Goal: Information Seeking & Learning: Learn about a topic

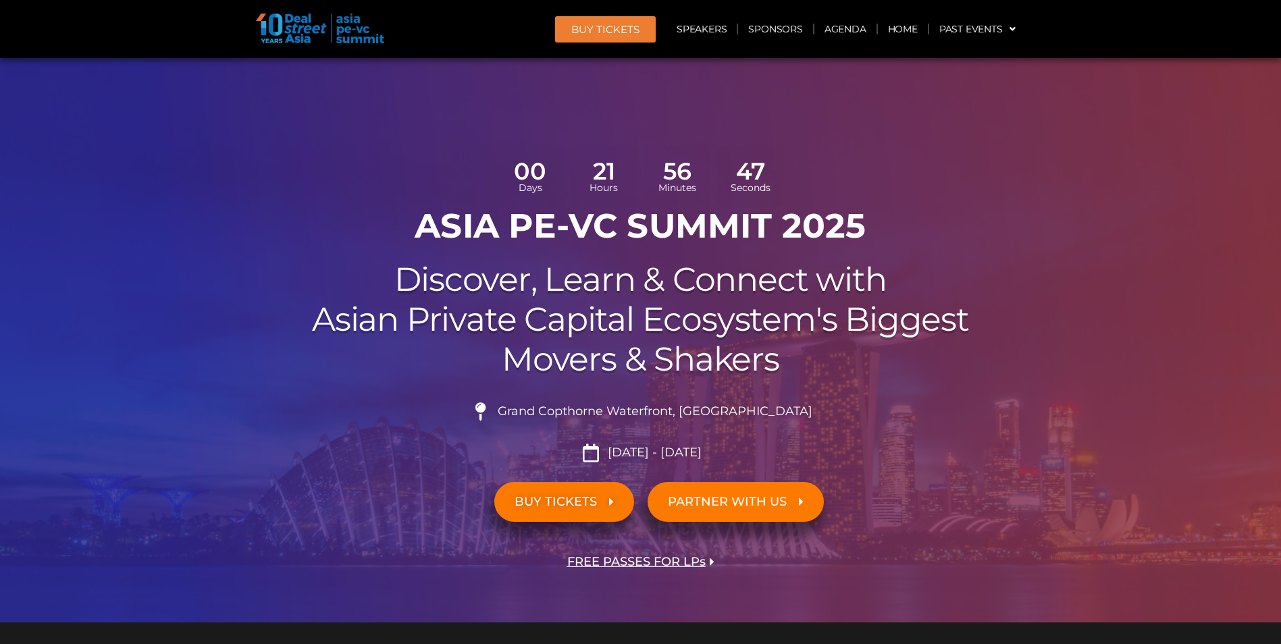
click at [546, 229] on h1 "ASIA PE-VC Summit 2025" at bounding box center [641, 226] width 756 height 41
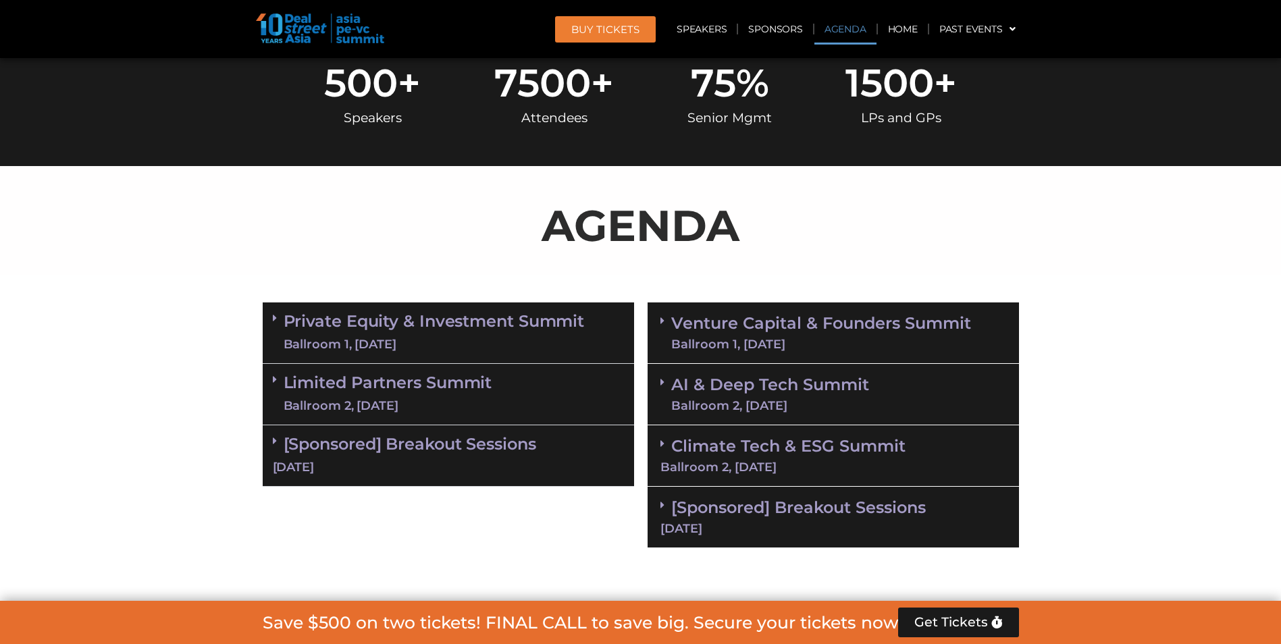
scroll to position [810, 0]
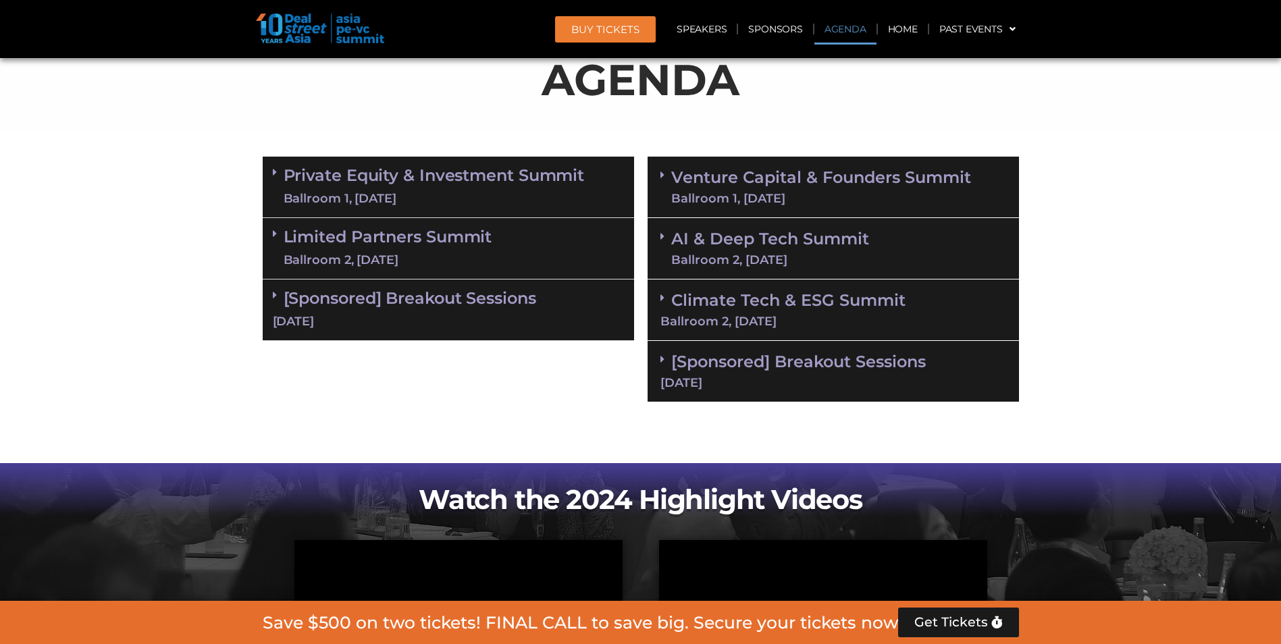
click at [400, 194] on div "Ballroom 1, [DATE]" at bounding box center [434, 198] width 301 height 17
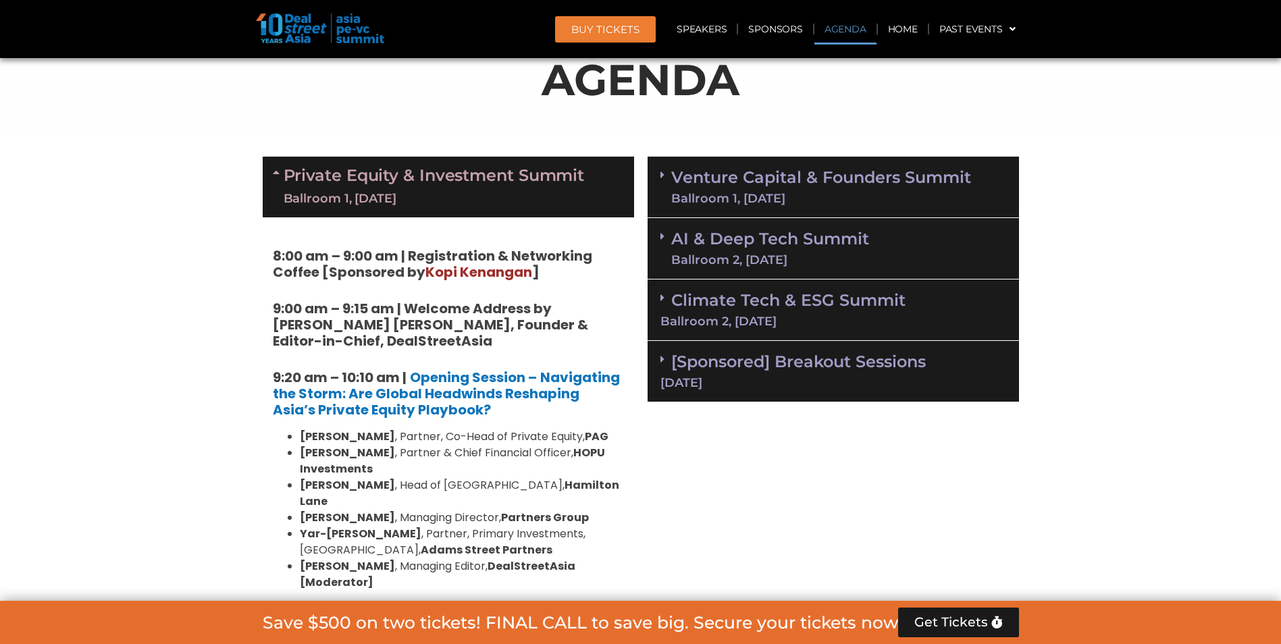
click at [400, 194] on div "Ballroom 1, [DATE]" at bounding box center [434, 198] width 301 height 17
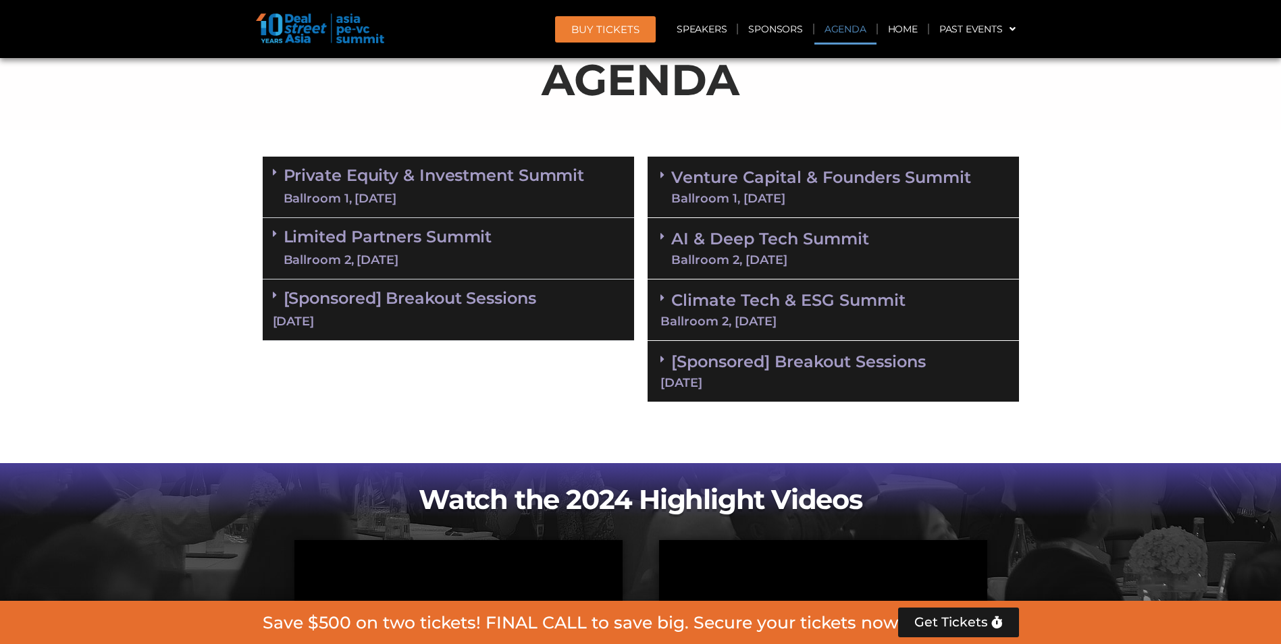
click at [421, 254] on div "Ballroom 2, [DATE]" at bounding box center [388, 260] width 209 height 17
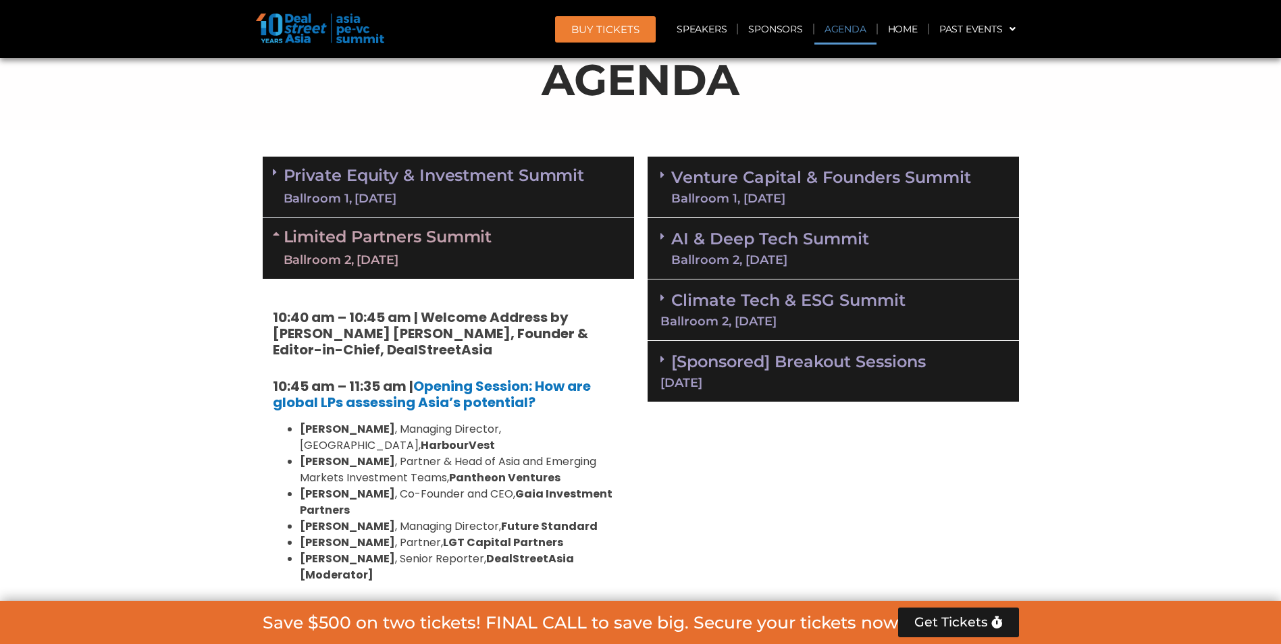
click at [400, 195] on div "Ballroom 1, [DATE]" at bounding box center [434, 198] width 301 height 17
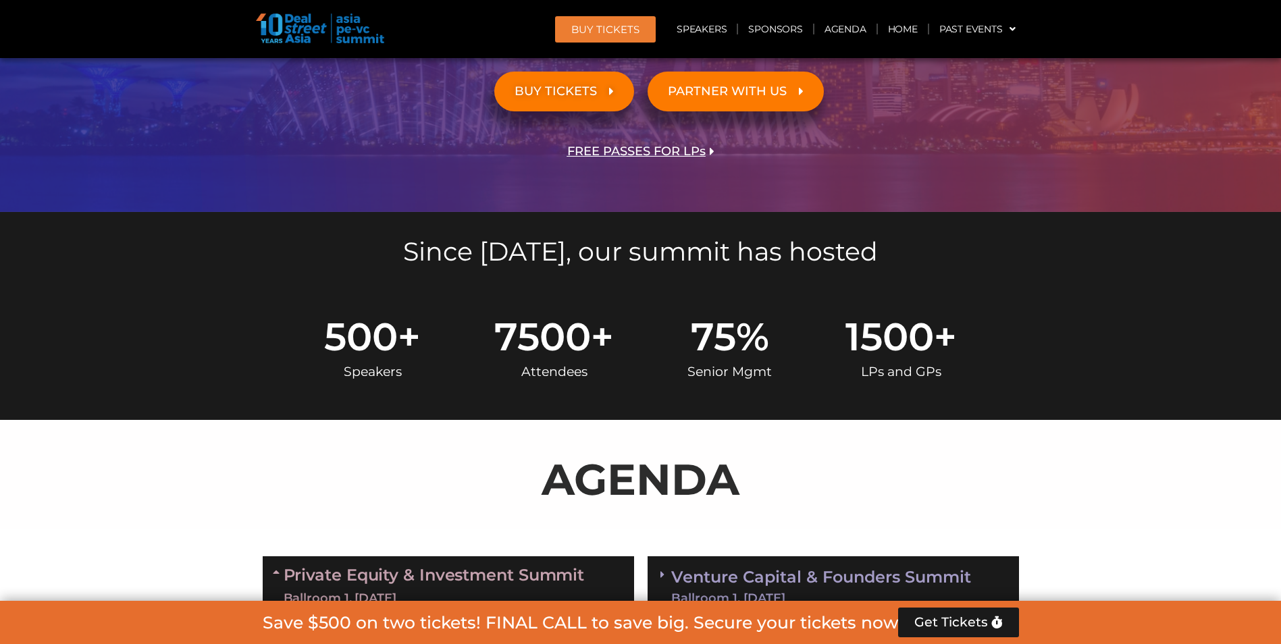
scroll to position [338, 0]
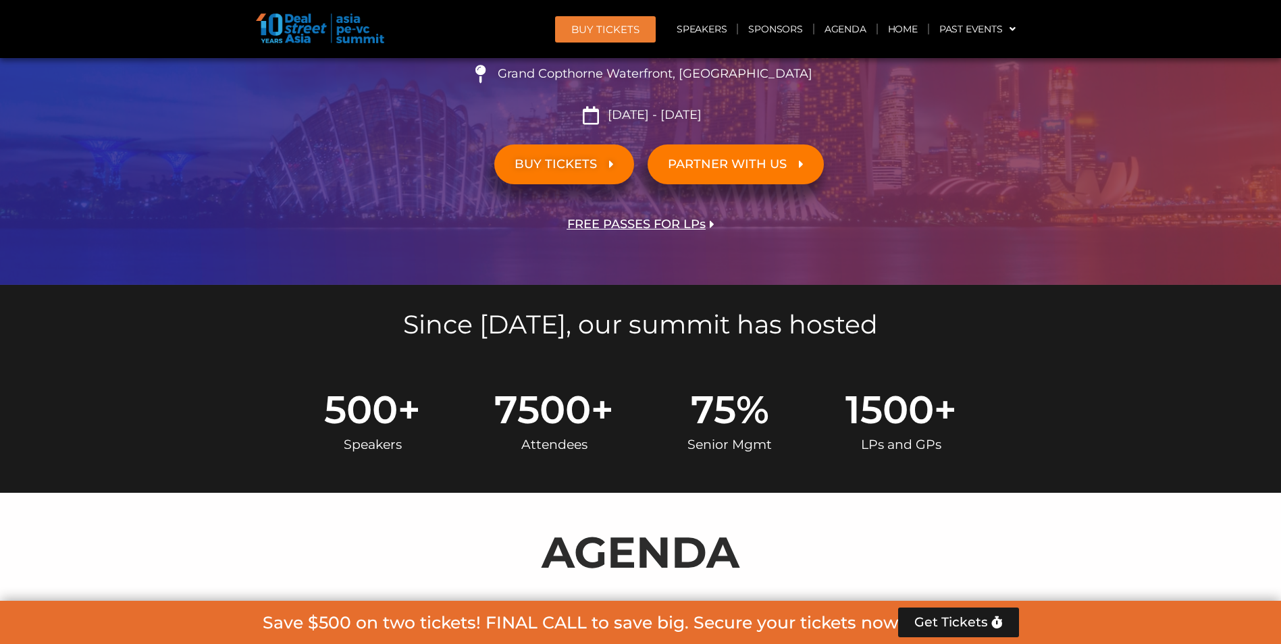
click at [626, 34] on span "BUY Tickets" at bounding box center [605, 29] width 68 height 10
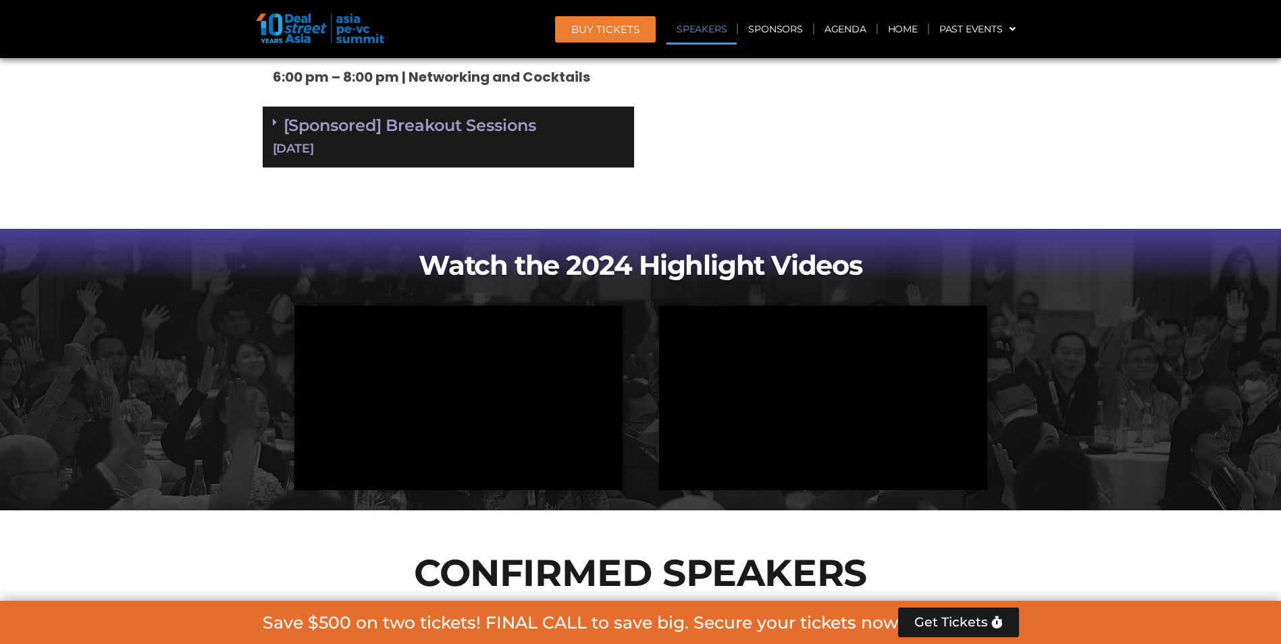
scroll to position [4673, 0]
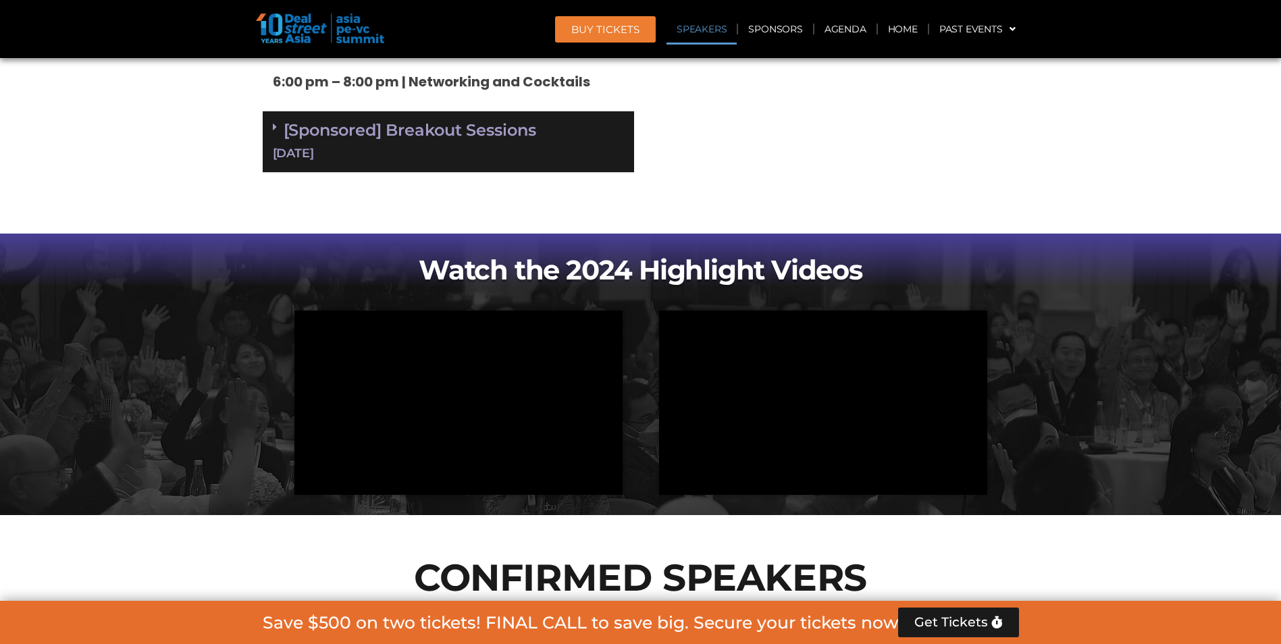
drag, startPoint x: 702, startPoint y: 500, endPoint x: 759, endPoint y: 501, distance: 56.7
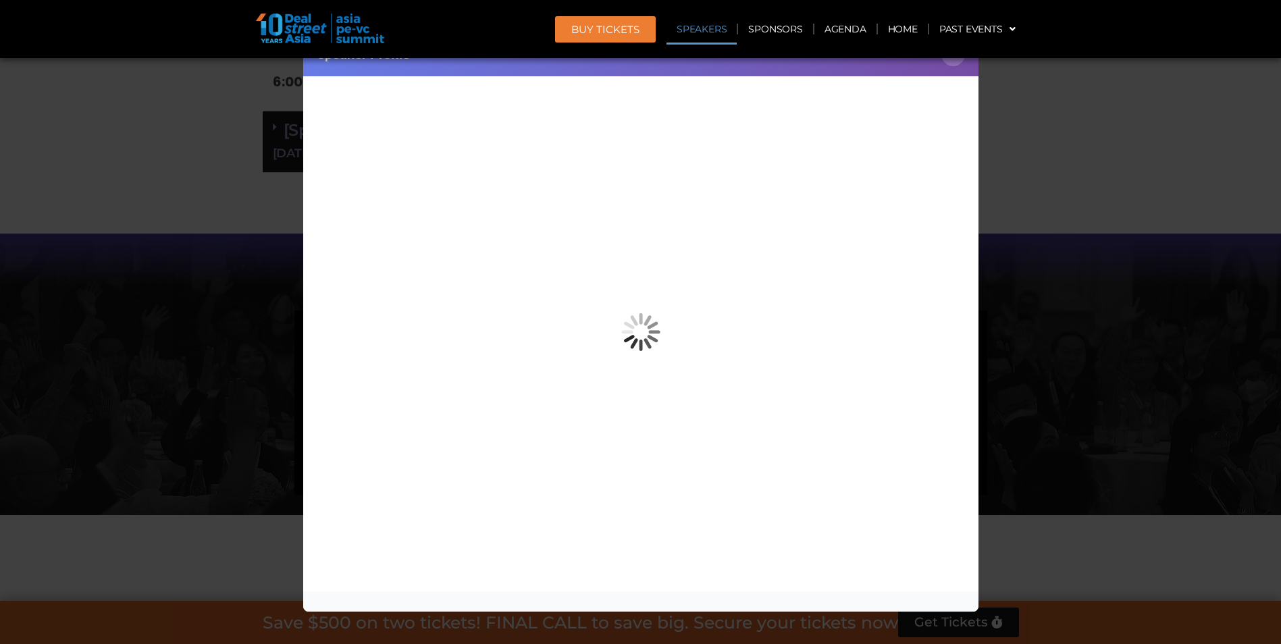
copy link "[PERSON_NAME]"
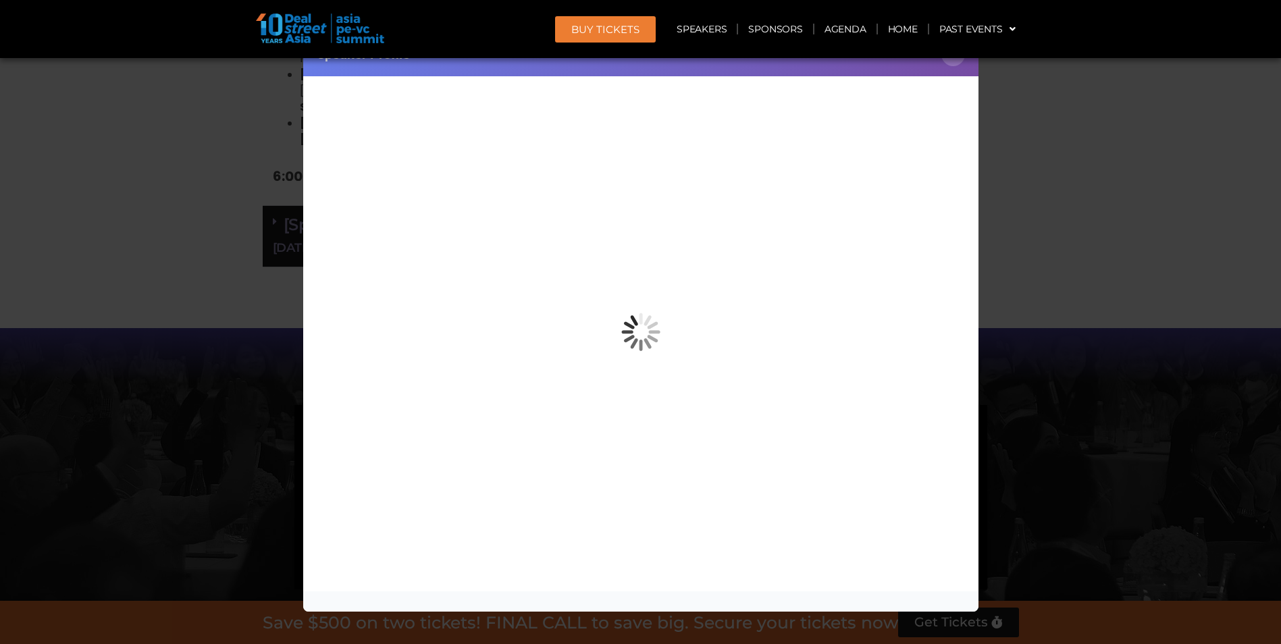
scroll to position [4538, 0]
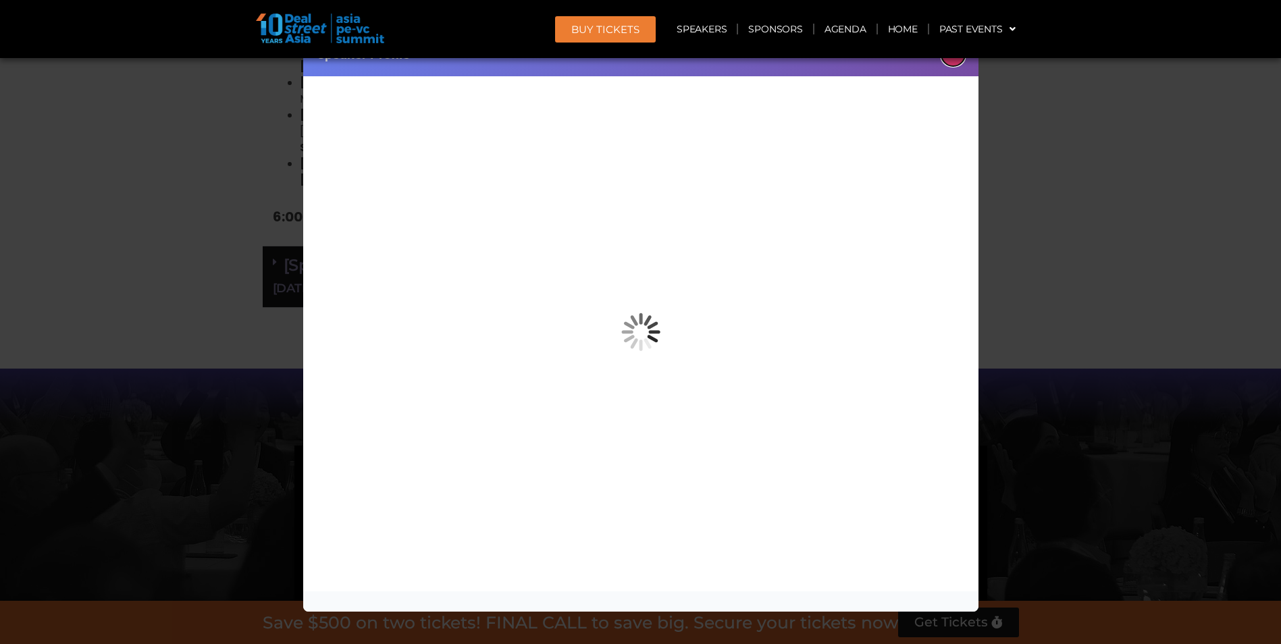
click at [954, 61] on button "×" at bounding box center [953, 55] width 24 height 24
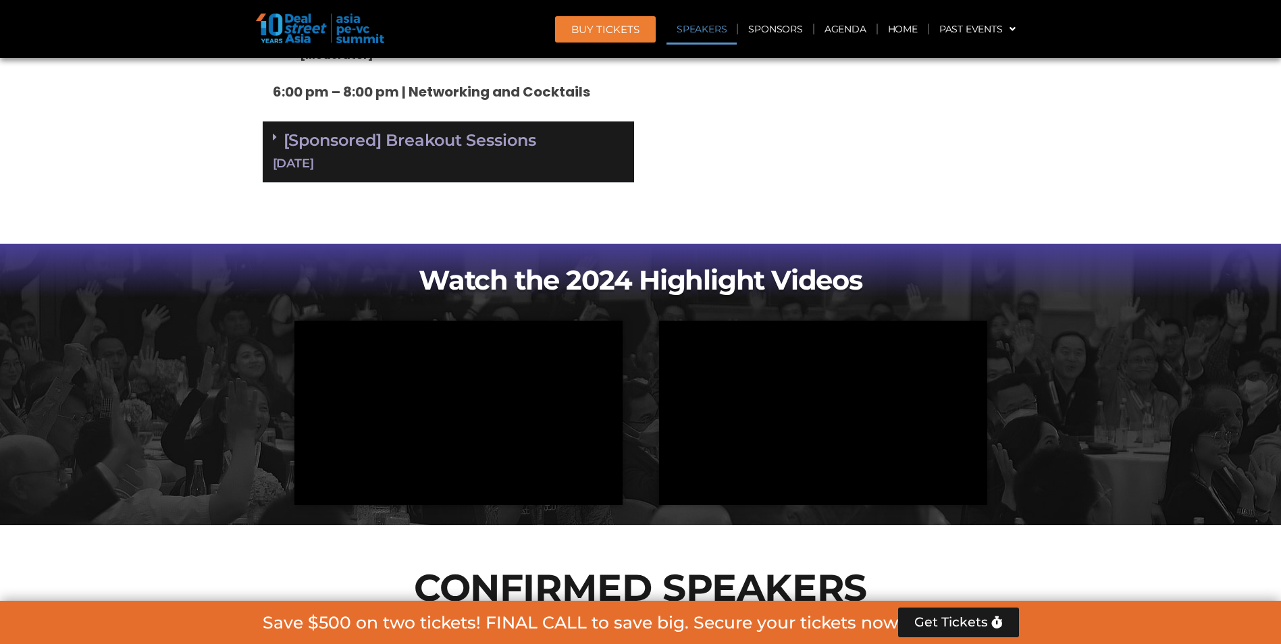
scroll to position [4673, 0]
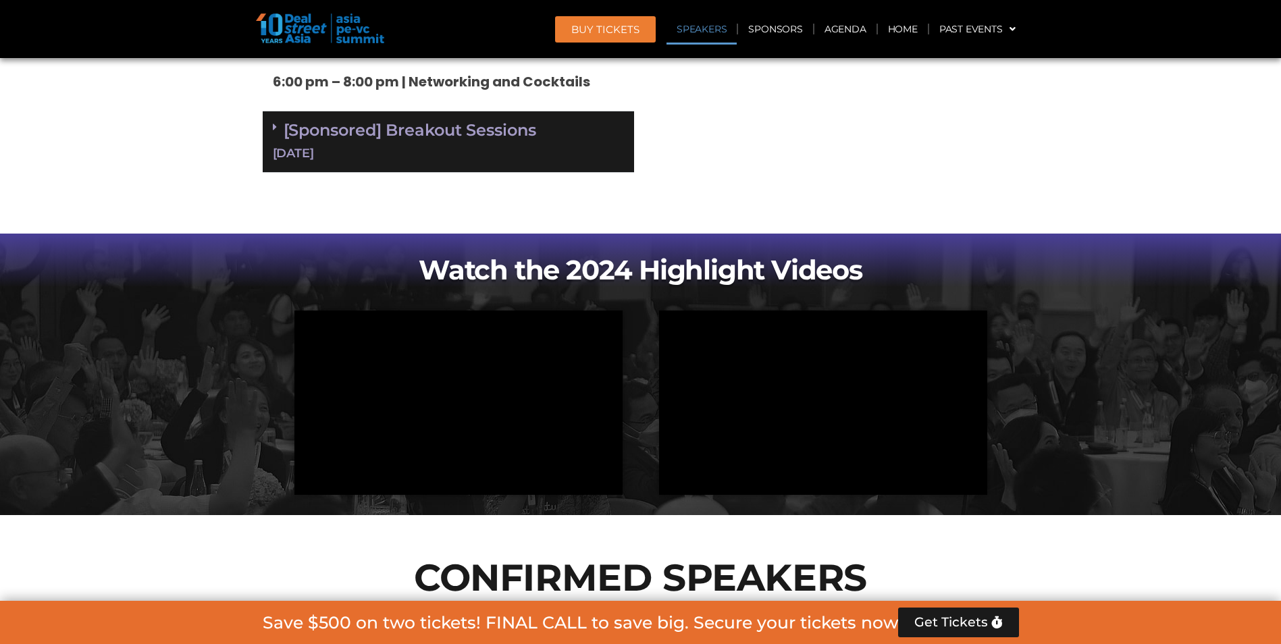
copy link "[PERSON_NAME]"
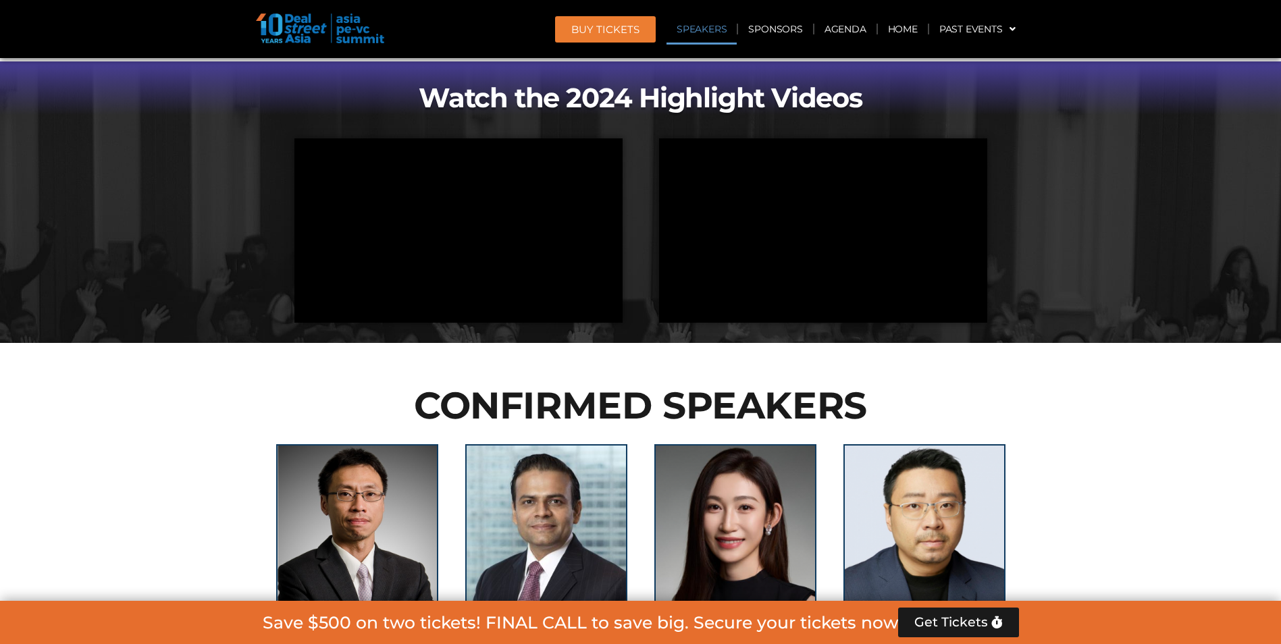
scroll to position [4943, 0]
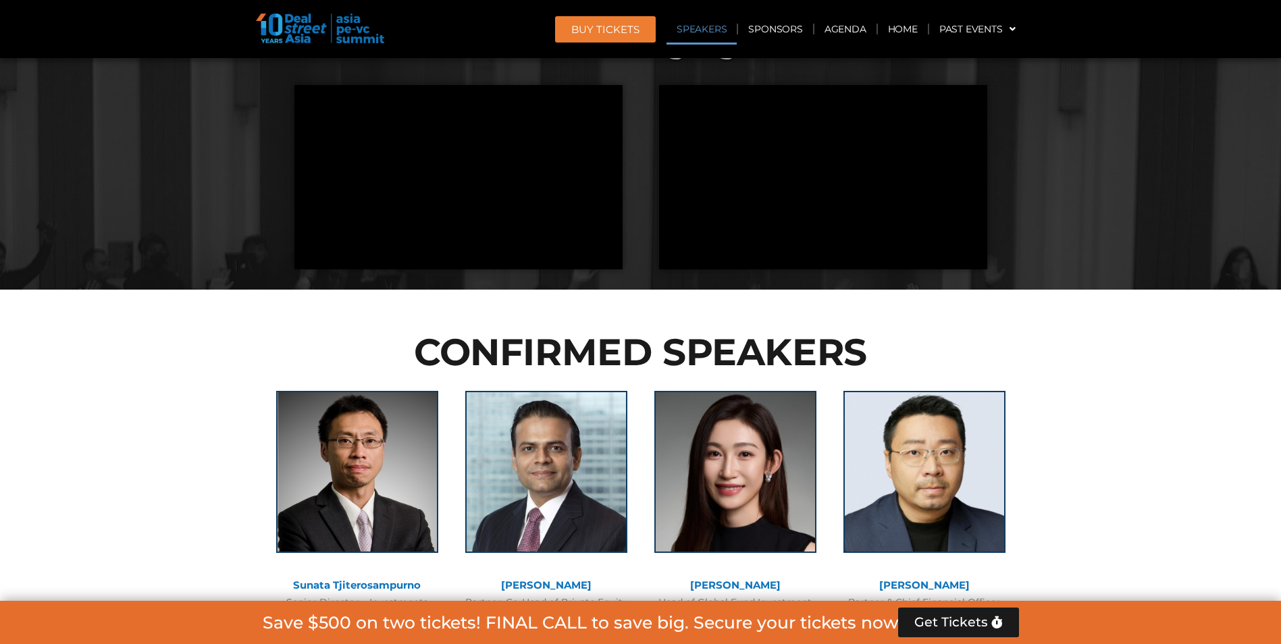
scroll to position [4875, 0]
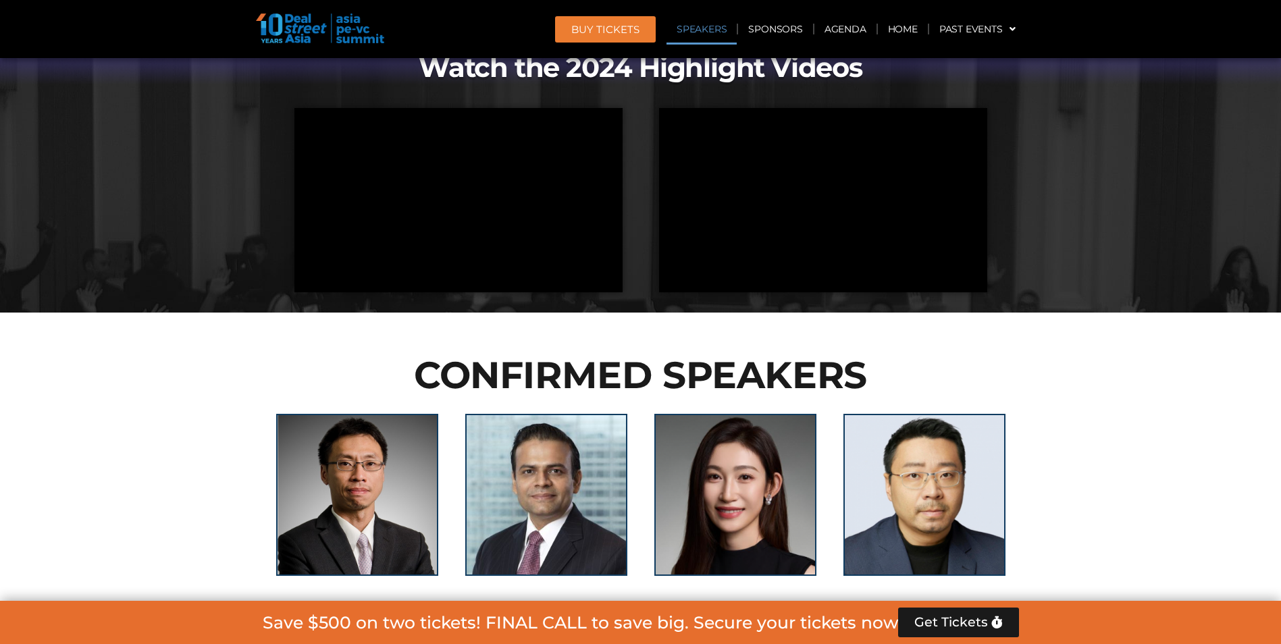
drag, startPoint x: 683, startPoint y: 333, endPoint x: 812, endPoint y: 332, distance: 129.7
click at [812, 619] on div "Head of Global Fund Investment Tencent Investment" at bounding box center [736, 633] width 176 height 28
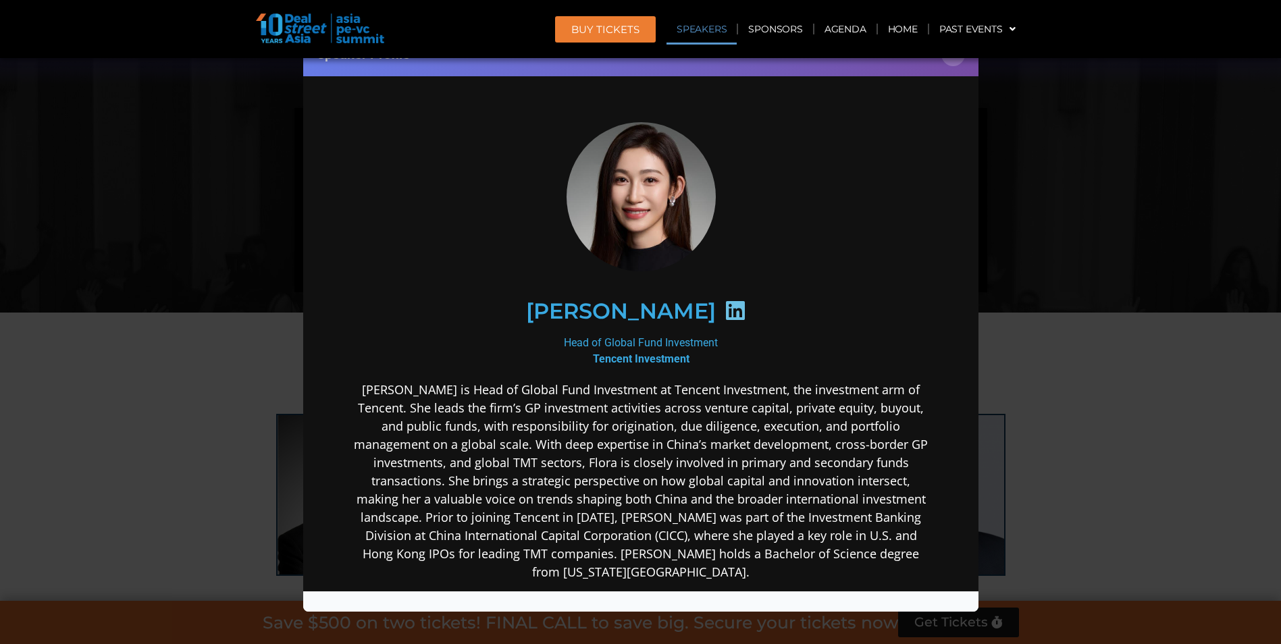
scroll to position [0, 0]
click at [606, 382] on p "[PERSON_NAME] is Head of Global Fund Investment at Tencent Investment, the inve…" at bounding box center [639, 480] width 583 height 201
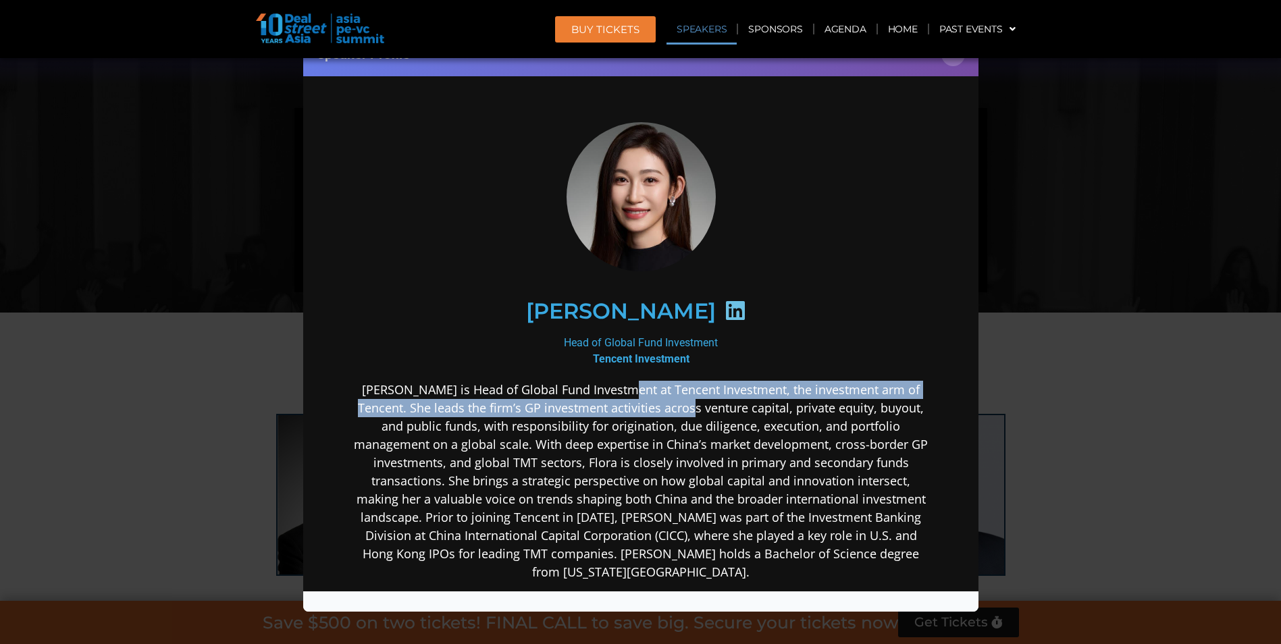
drag, startPoint x: 611, startPoint y: 387, endPoint x: 652, endPoint y: 412, distance: 48.2
click at [652, 412] on p "[PERSON_NAME] is Head of Global Fund Investment at Tencent Investment, the inve…" at bounding box center [639, 480] width 583 height 201
click at [653, 412] on p "[PERSON_NAME] is Head of Global Fund Investment at Tencent Investment, the inve…" at bounding box center [639, 480] width 583 height 201
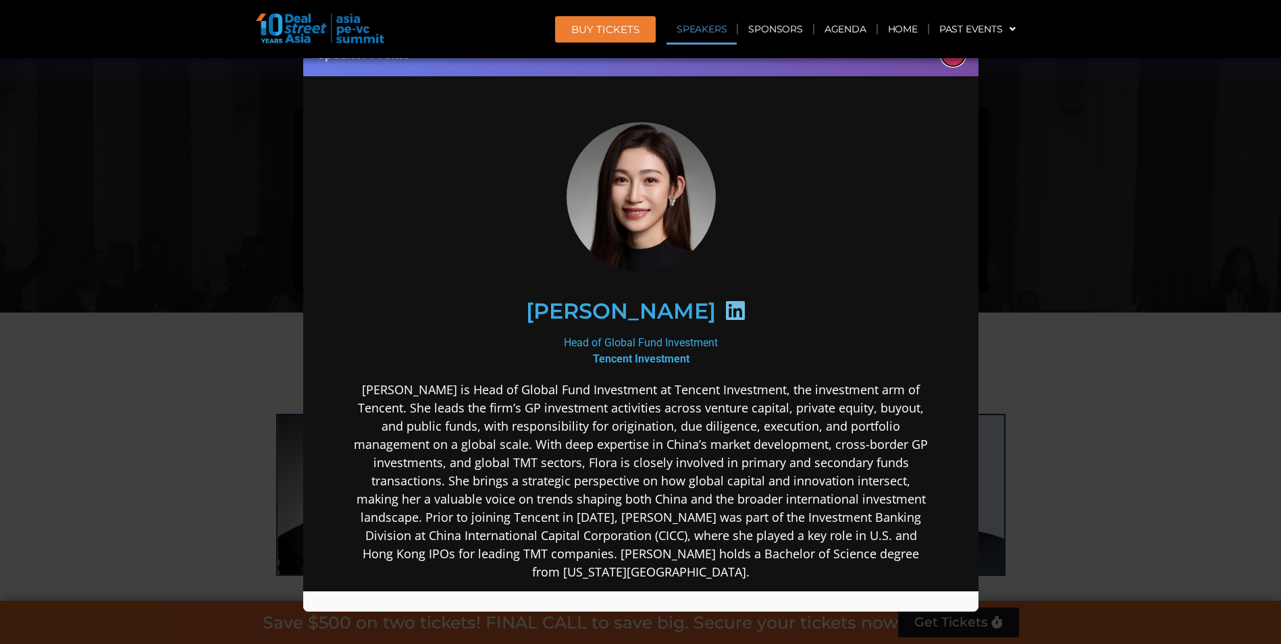
click at [958, 64] on button "×" at bounding box center [953, 55] width 24 height 24
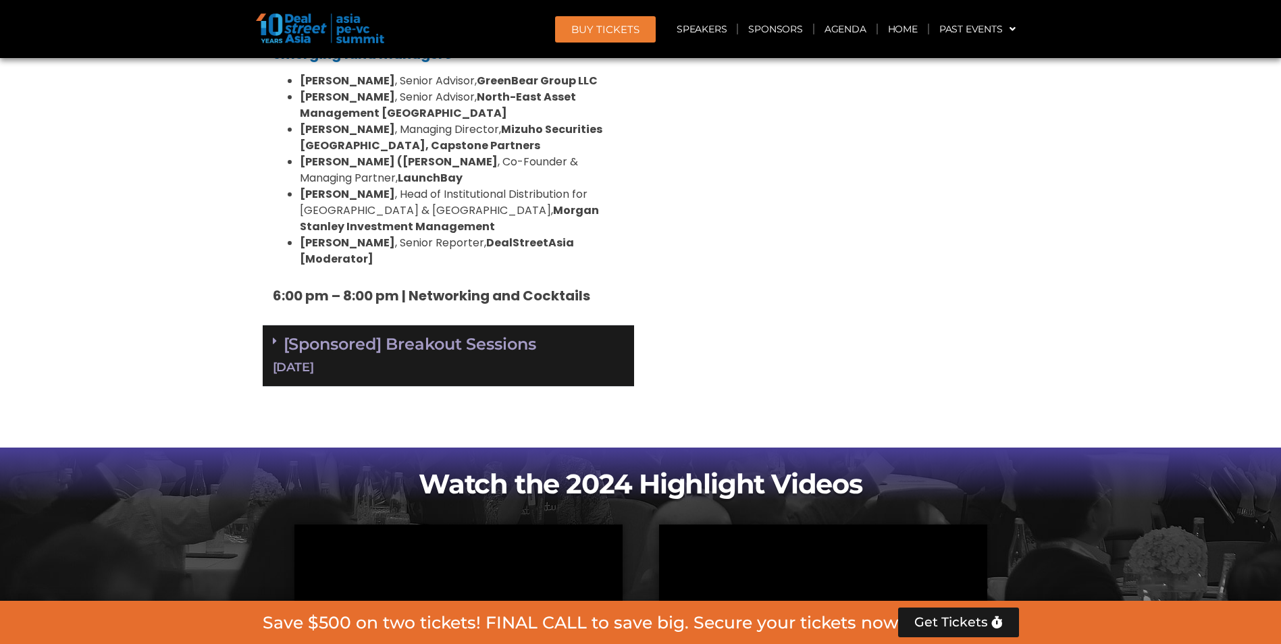
scroll to position [4335, 0]
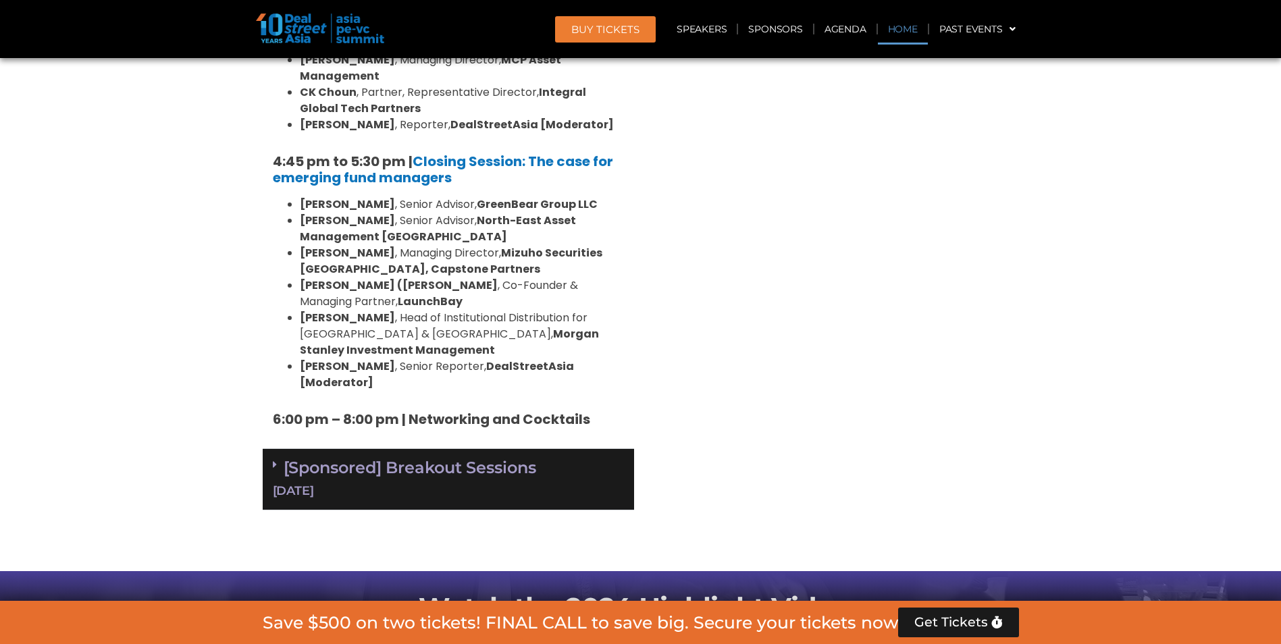
click at [917, 36] on link "Home" at bounding box center [903, 29] width 50 height 31
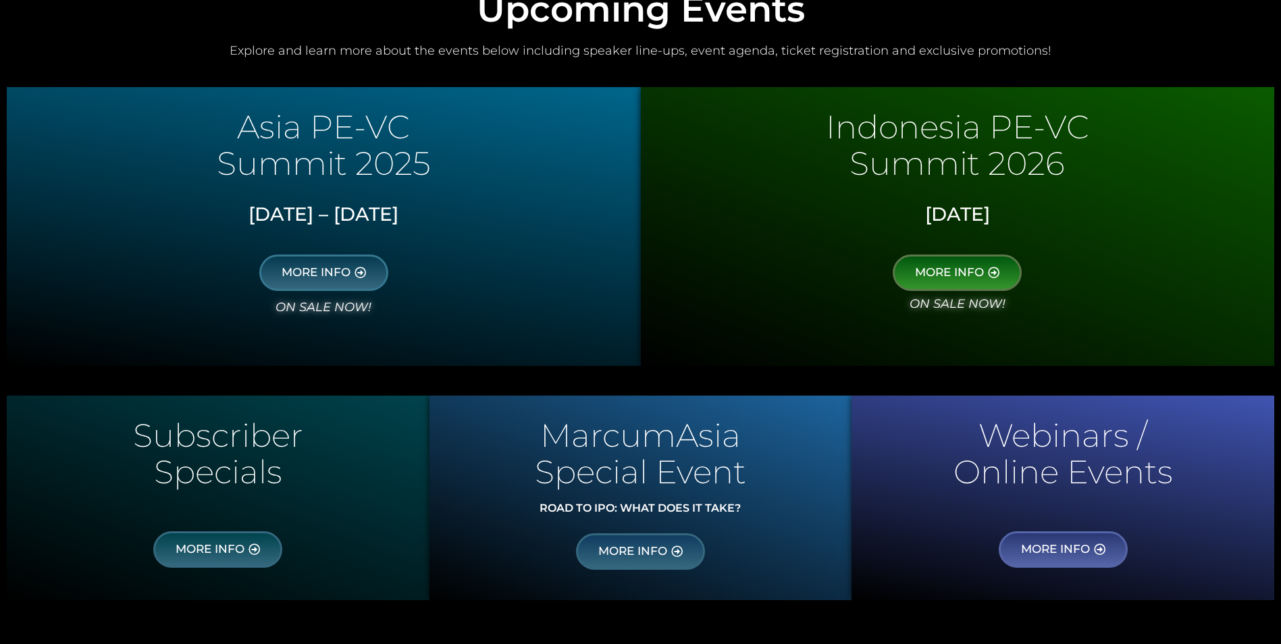
scroll to position [810, 0]
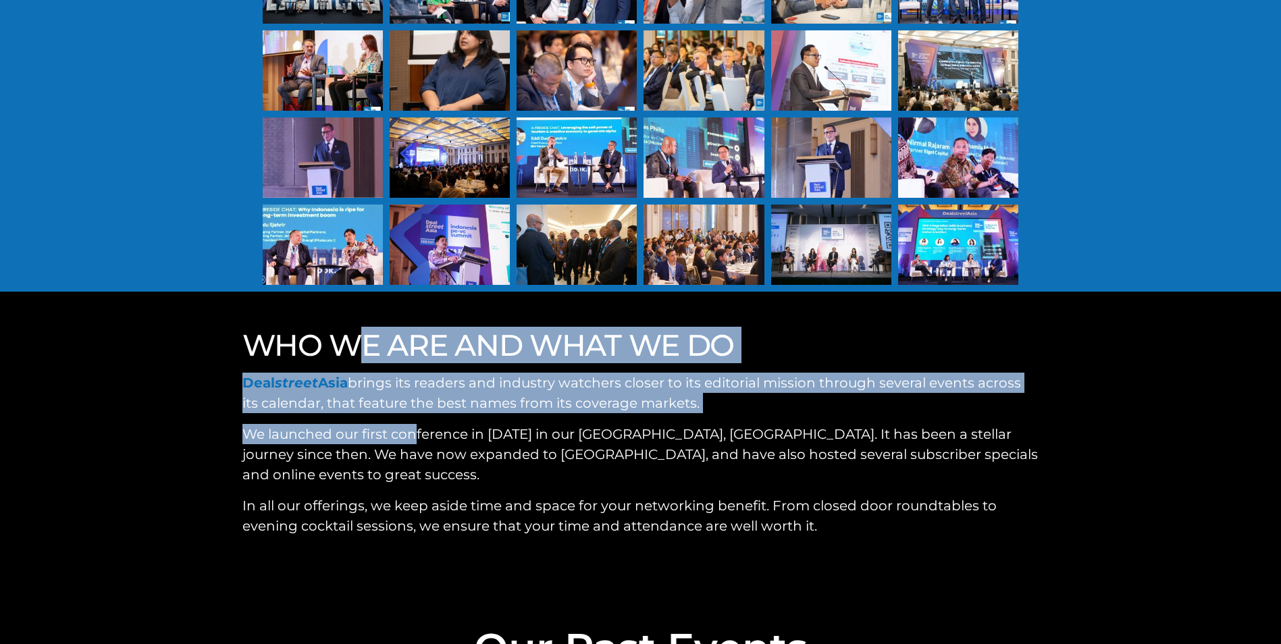
drag, startPoint x: 264, startPoint y: 302, endPoint x: 416, endPoint y: 375, distance: 168.8
click at [416, 375] on div "WHO WE ARE AND WHAT WE DO Deal street Asia brings its readers and industry watc…" at bounding box center [641, 440] width 810 height 228
drag, startPoint x: 416, startPoint y: 375, endPoint x: 411, endPoint y: 368, distance: 8.8
click at [411, 424] on p "We launched our first conference in 2016 in our HQ city, Singapore. It has been…" at bounding box center [640, 454] width 797 height 61
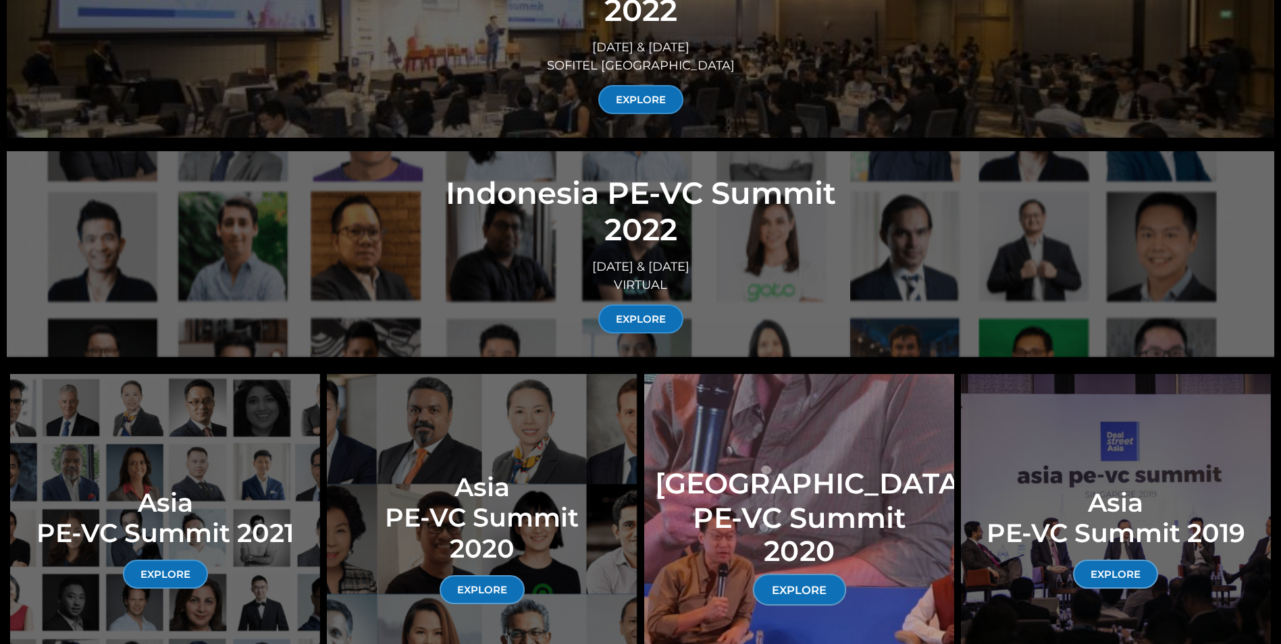
scroll to position [6213, 0]
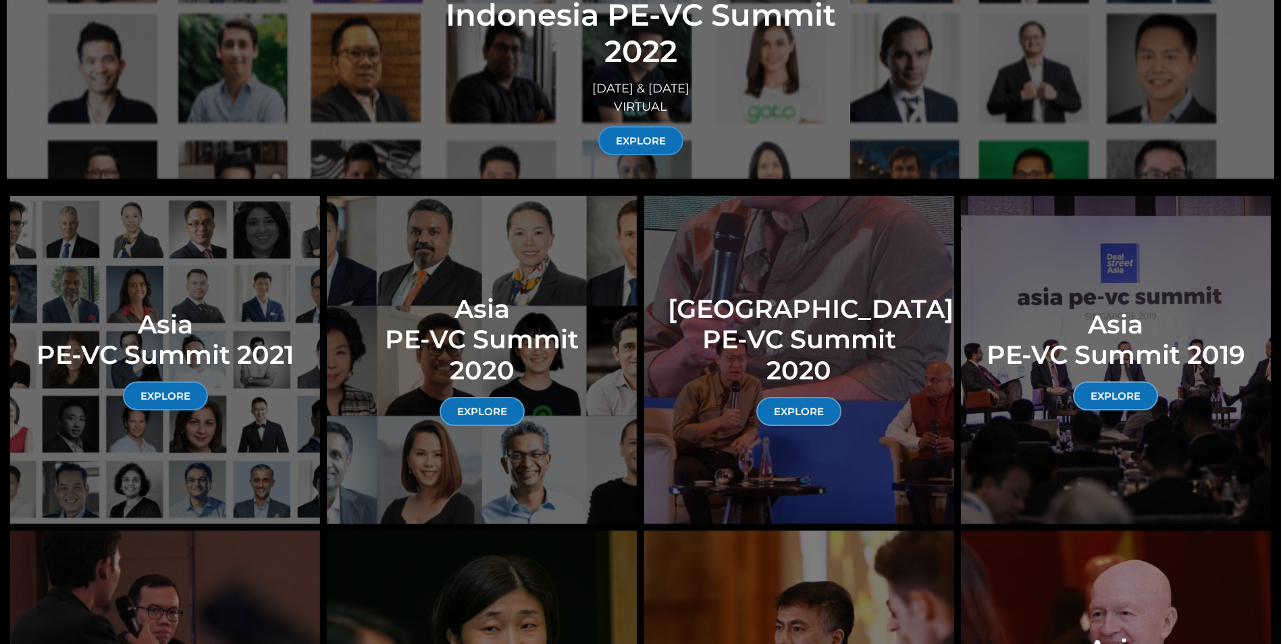
drag, startPoint x: 1278, startPoint y: 363, endPoint x: 1272, endPoint y: 385, distance: 23.1
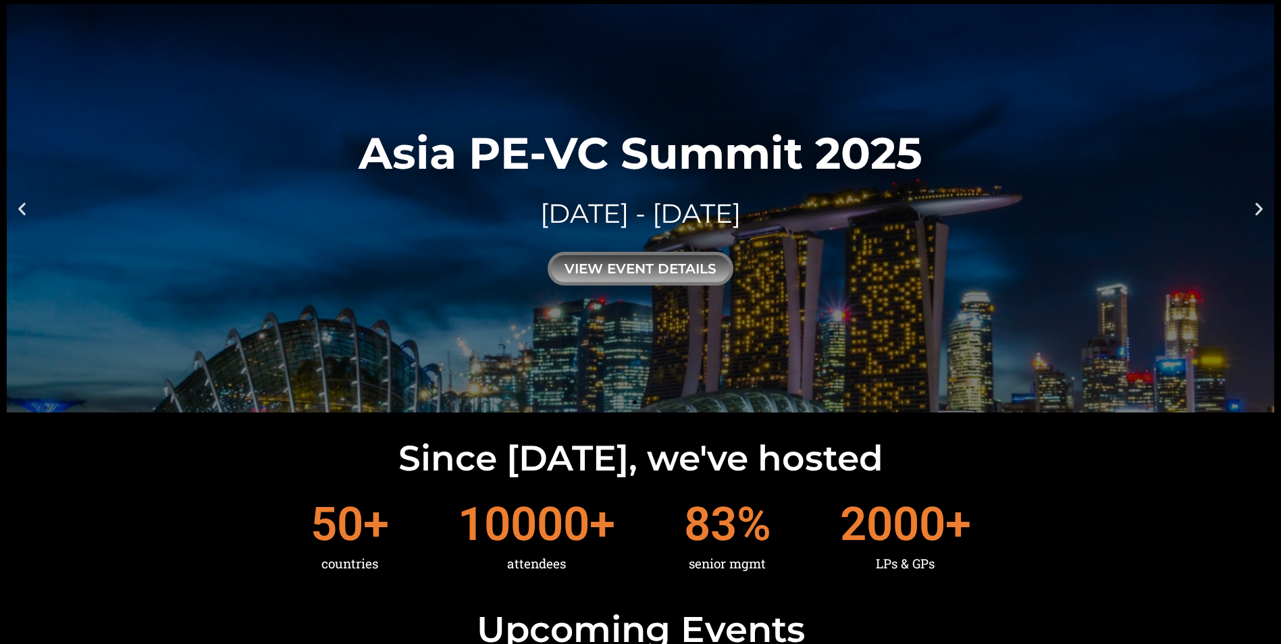
scroll to position [0, 0]
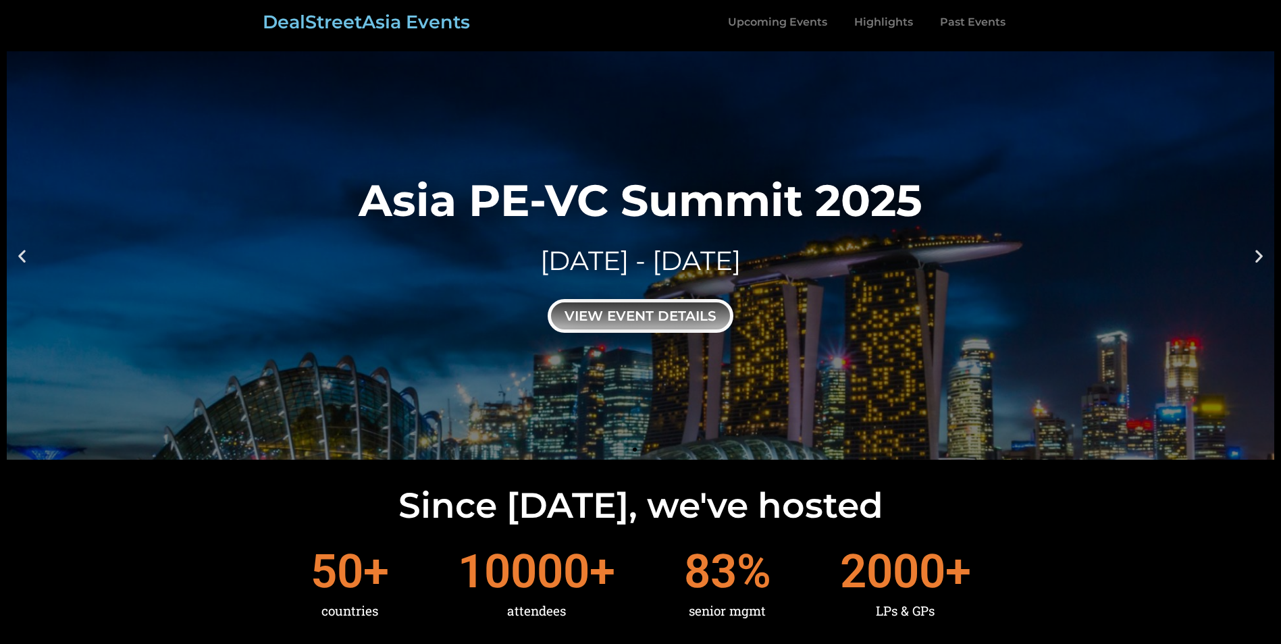
click at [665, 320] on div "view event details" at bounding box center [641, 316] width 186 height 34
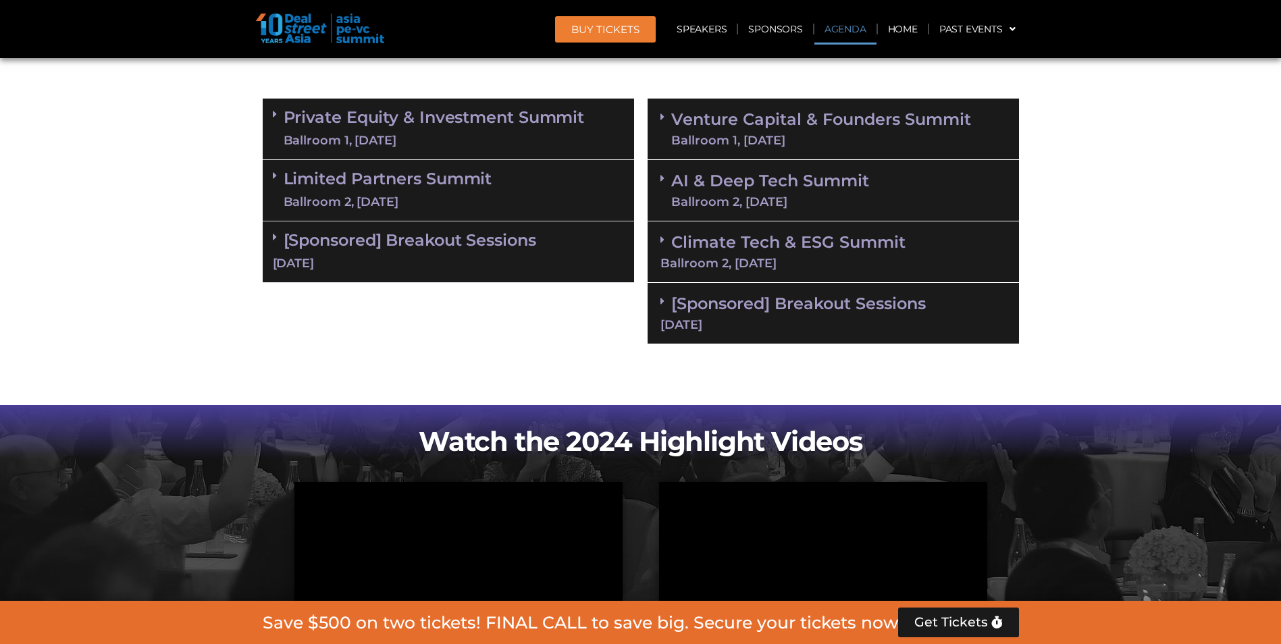
scroll to position [878, 0]
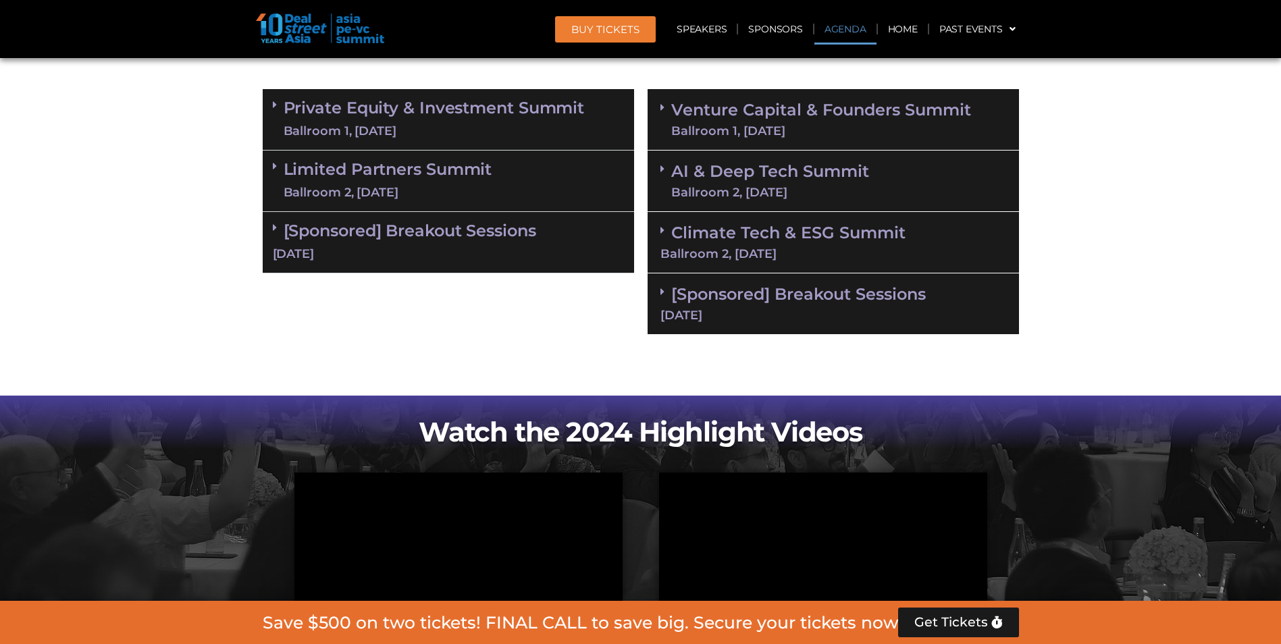
click at [436, 233] on link "[Sponsored] Breakout Sessions 10 Sept" at bounding box center [448, 242] width 351 height 42
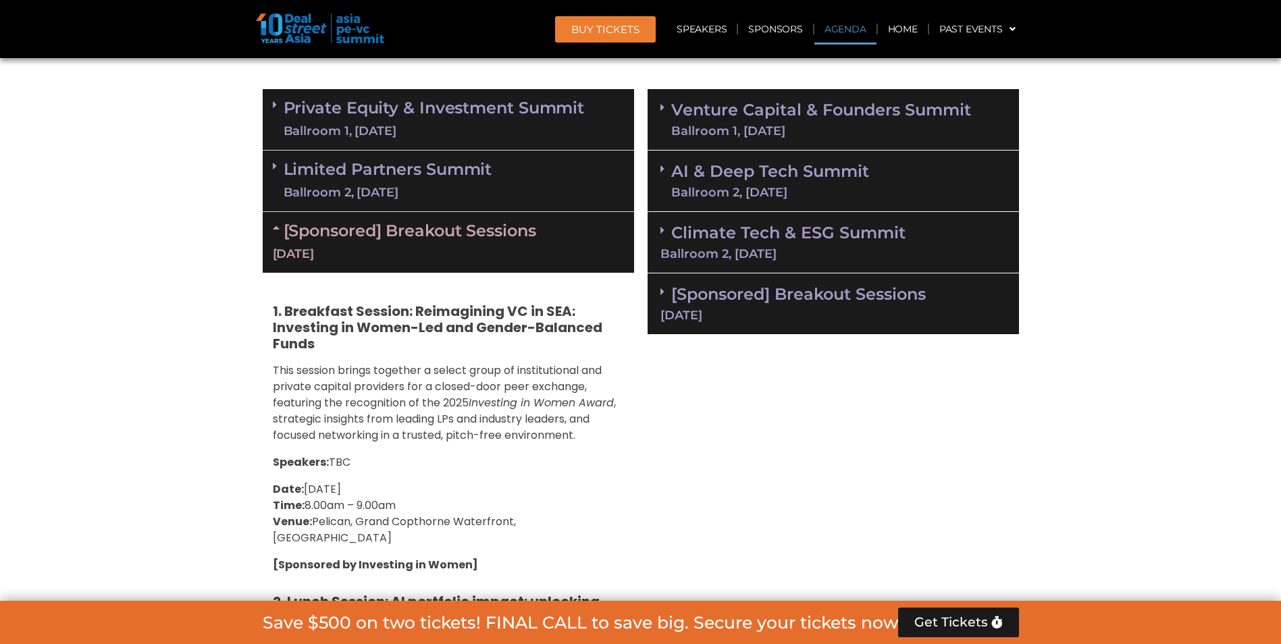
click at [436, 234] on link "[Sponsored] Breakout Sessions 10 Sept" at bounding box center [448, 242] width 351 height 42
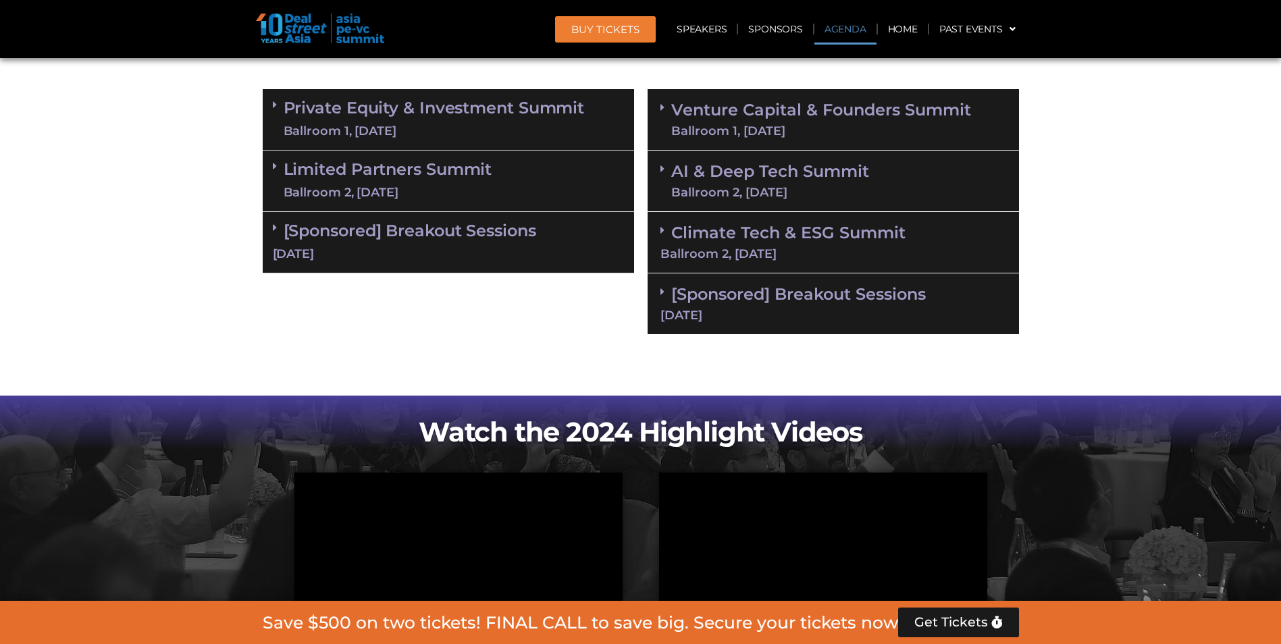
click at [336, 120] on link "Private Equity & Investment Summit Ballroom 1, [DATE]" at bounding box center [434, 119] width 301 height 41
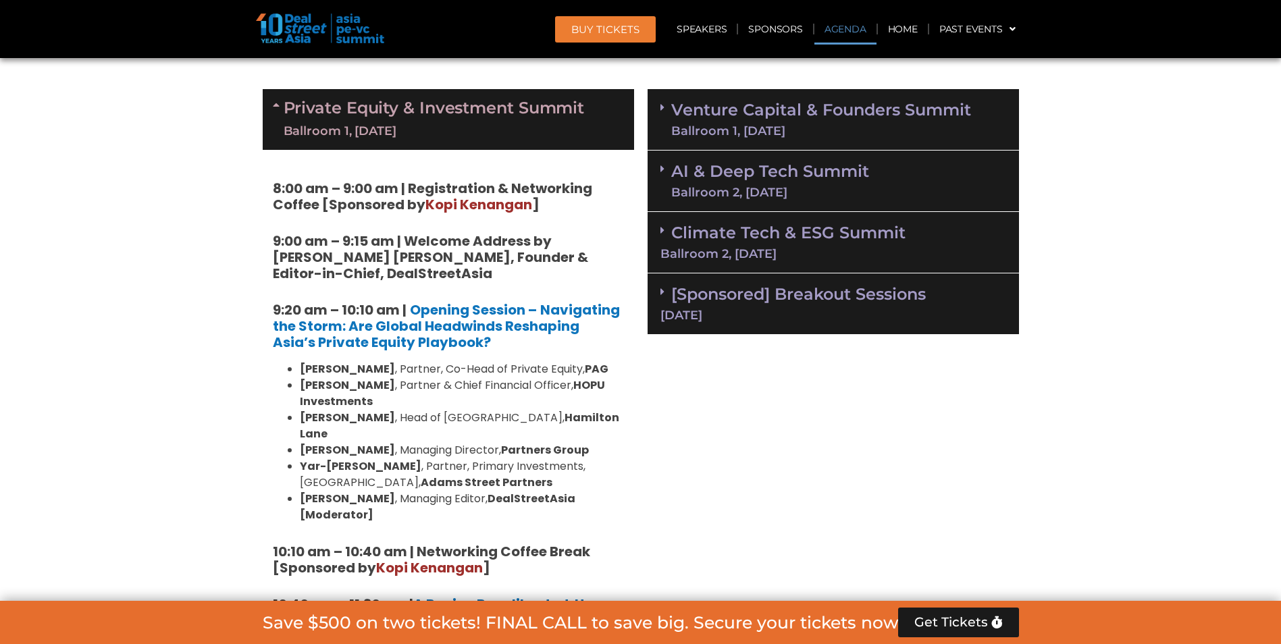
click at [336, 120] on link "Private Equity & Investment Summit Ballroom 1, [DATE]" at bounding box center [434, 119] width 301 height 41
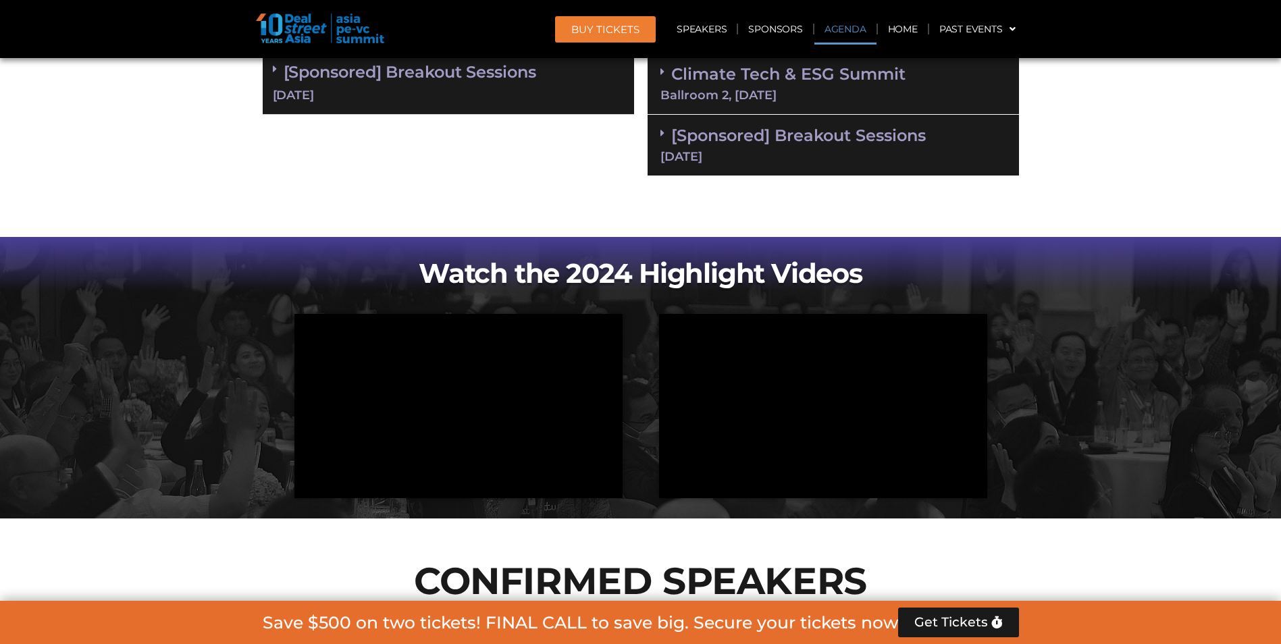
scroll to position [1013, 0]
